Goal: Find specific page/section

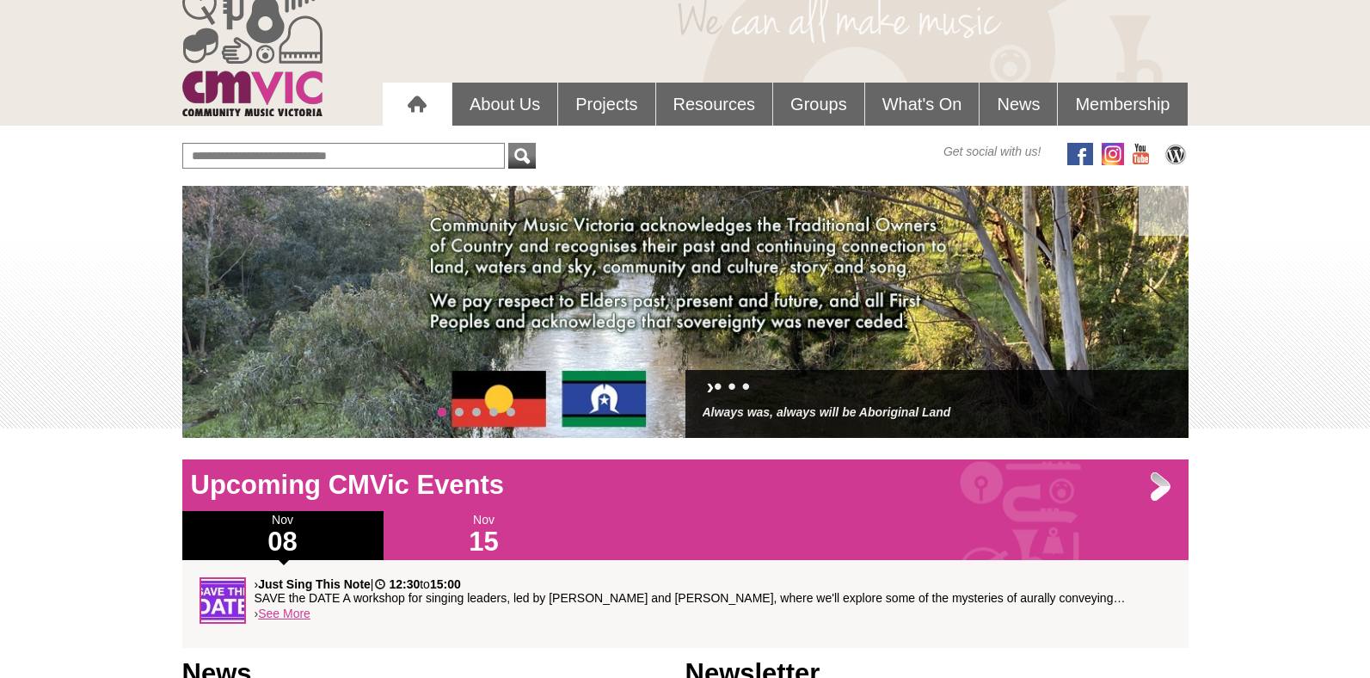
scroll to position [83, 0]
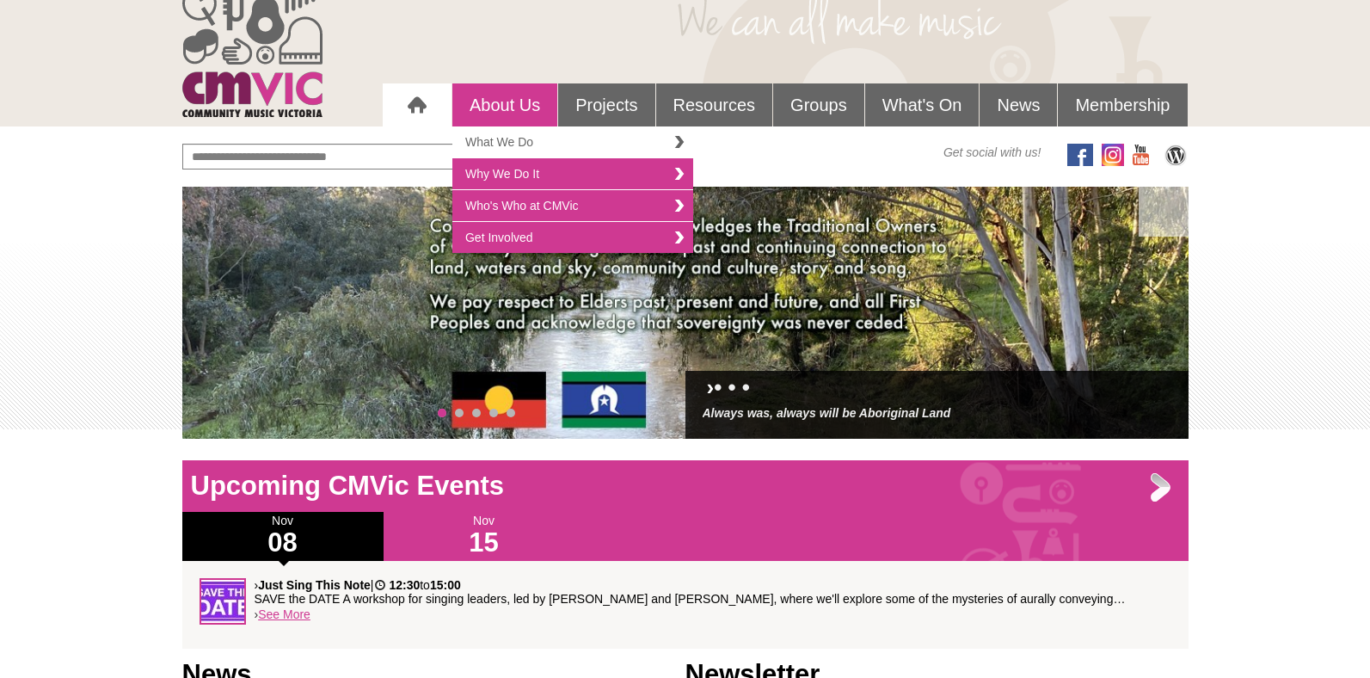
click at [519, 152] on link "What We Do" at bounding box center [572, 142] width 241 height 32
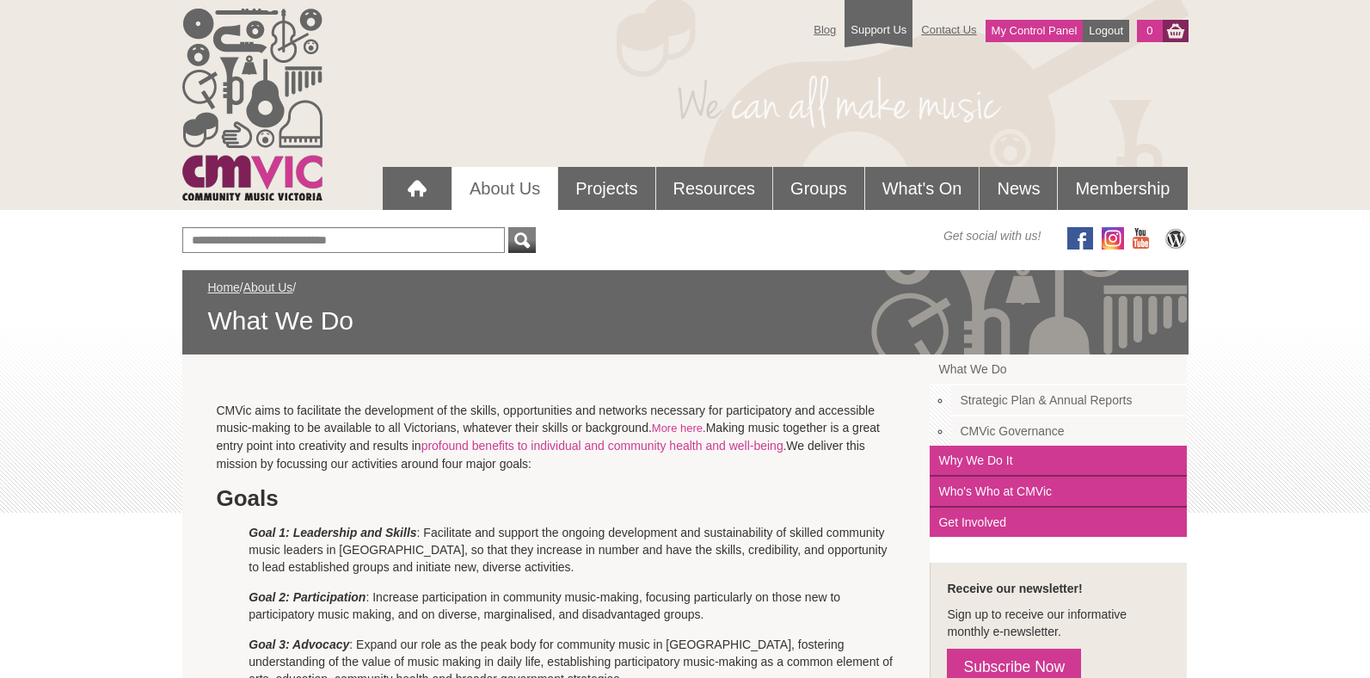
click at [1009, 399] on link "Strategic Plan & Annual Reports" at bounding box center [1069, 400] width 236 height 31
